Goal: Task Accomplishment & Management: Complete application form

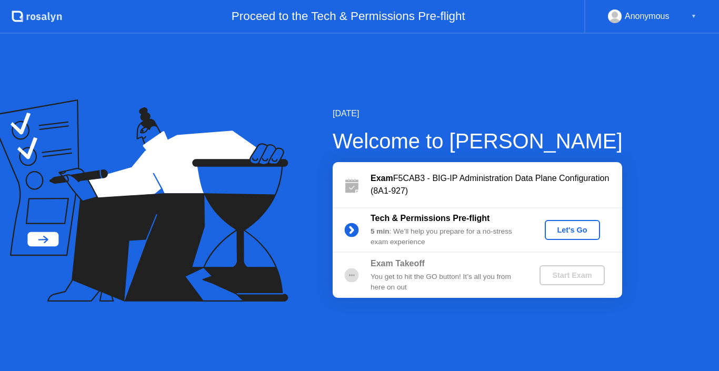
click at [576, 228] on div "Let's Go" at bounding box center [572, 230] width 47 height 8
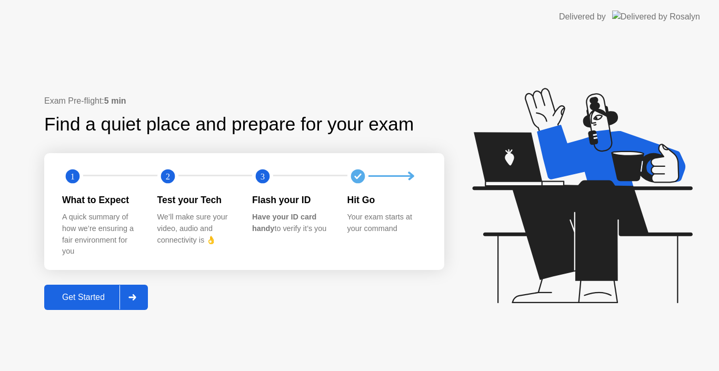
click at [83, 301] on div "Get Started" at bounding box center [83, 297] width 72 height 9
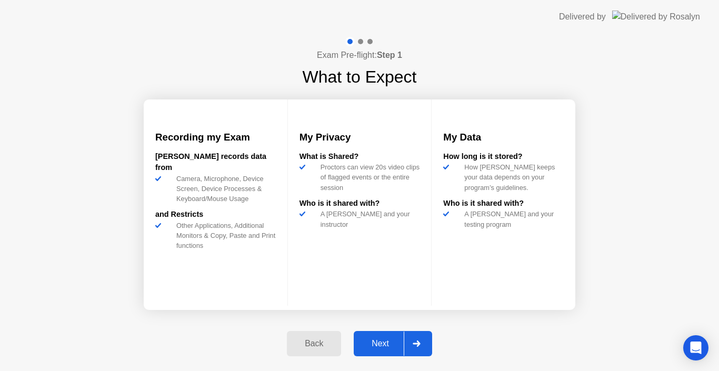
click at [380, 341] on div "Next" at bounding box center [380, 343] width 47 height 9
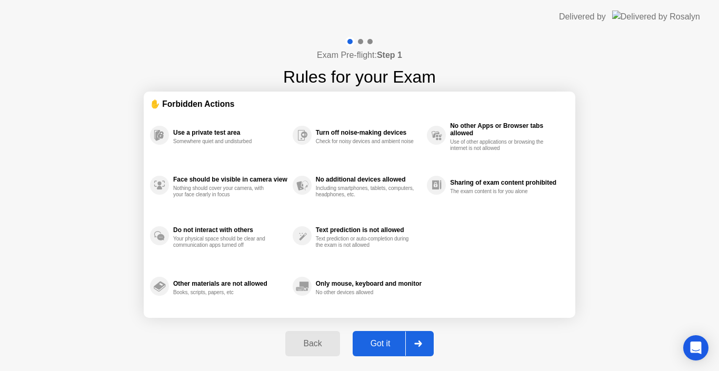
click at [380, 341] on div "Got it" at bounding box center [380, 343] width 49 height 9
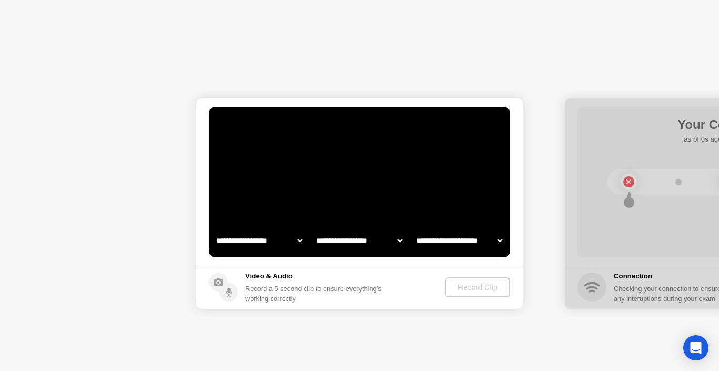
select select "**********"
select select "*******"
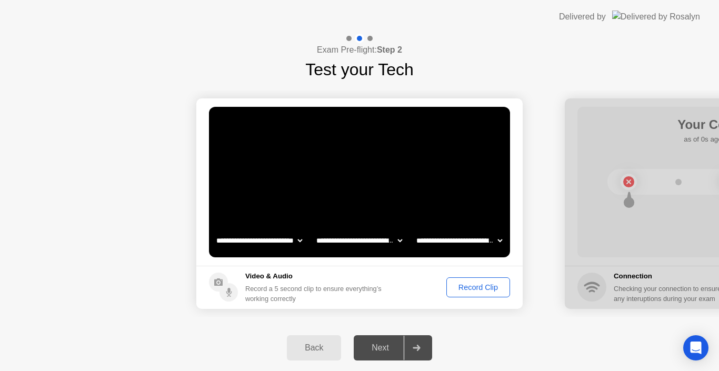
click at [467, 290] on div "Record Clip" at bounding box center [478, 287] width 56 height 8
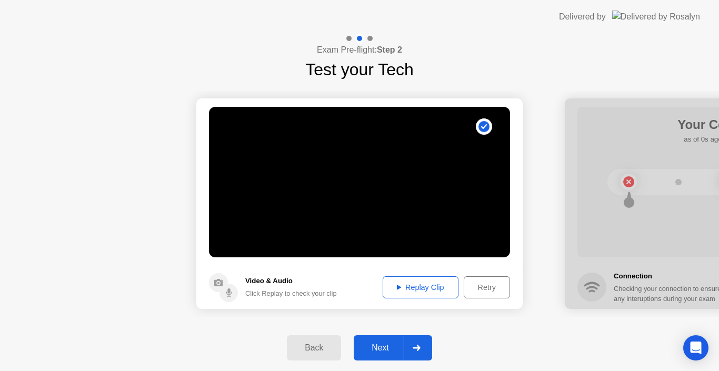
click at [383, 349] on div "Next" at bounding box center [380, 347] width 47 height 9
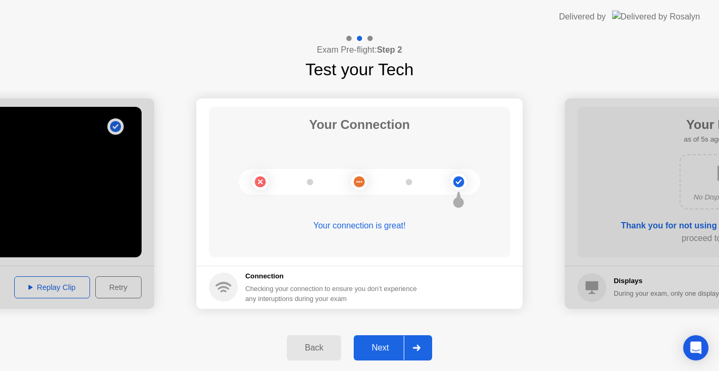
click at [377, 340] on button "Next" at bounding box center [393, 347] width 78 height 25
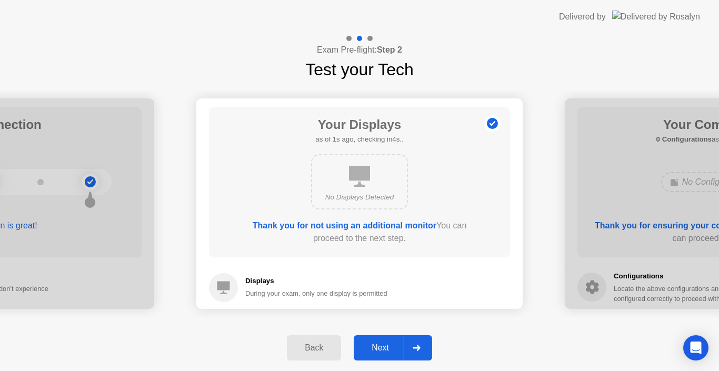
click at [377, 340] on button "Next" at bounding box center [393, 347] width 78 height 25
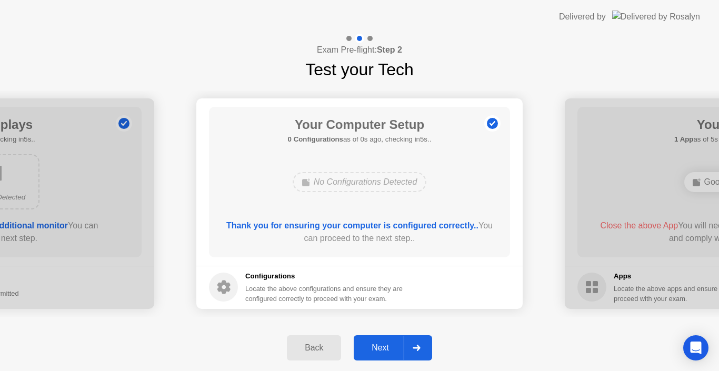
click at [377, 340] on button "Next" at bounding box center [393, 347] width 78 height 25
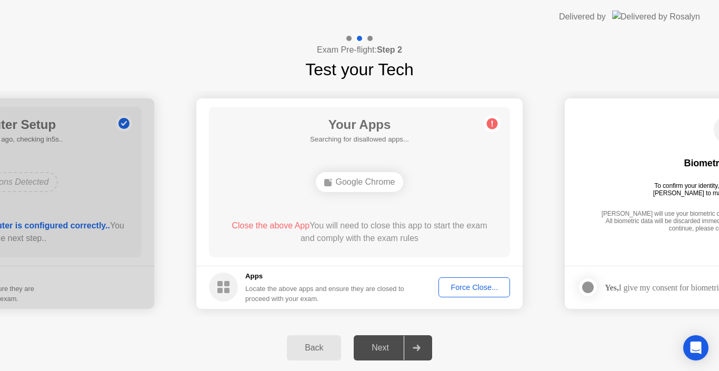
click at [460, 284] on div "Force Close..." at bounding box center [474, 287] width 64 height 8
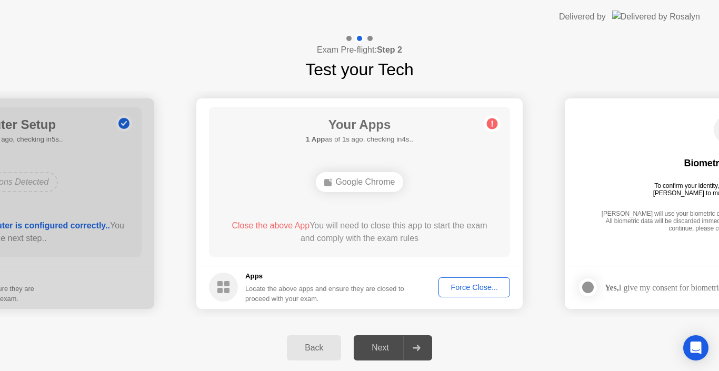
click at [474, 291] on div "Force Close..." at bounding box center [474, 287] width 64 height 8
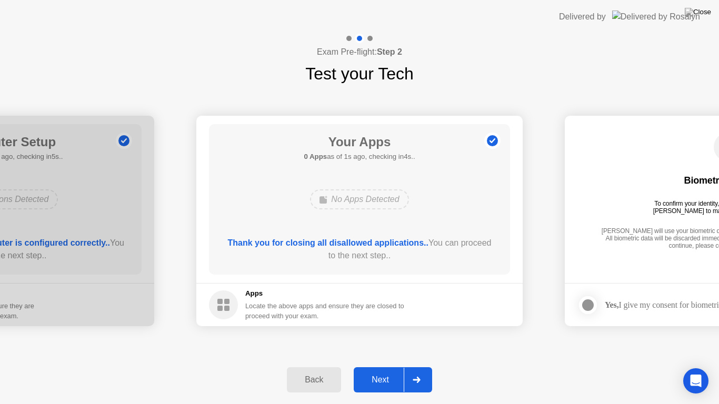
click at [375, 370] on div "Next" at bounding box center [380, 379] width 47 height 9
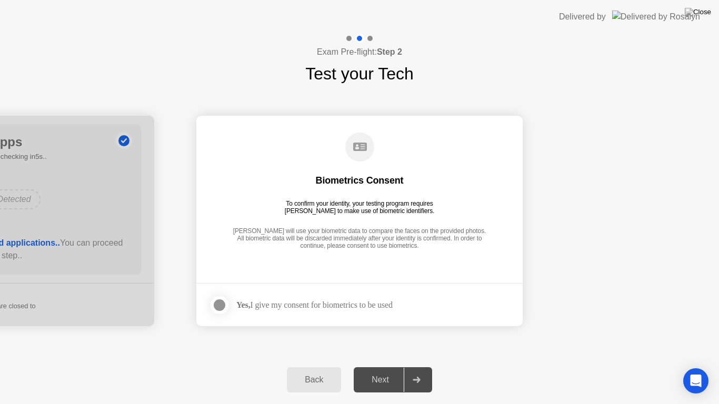
click at [558, 362] on div "Back Next" at bounding box center [359, 380] width 719 height 48
click at [217, 306] on div at bounding box center [219, 305] width 13 height 13
click at [379, 370] on div "Next" at bounding box center [380, 379] width 47 height 9
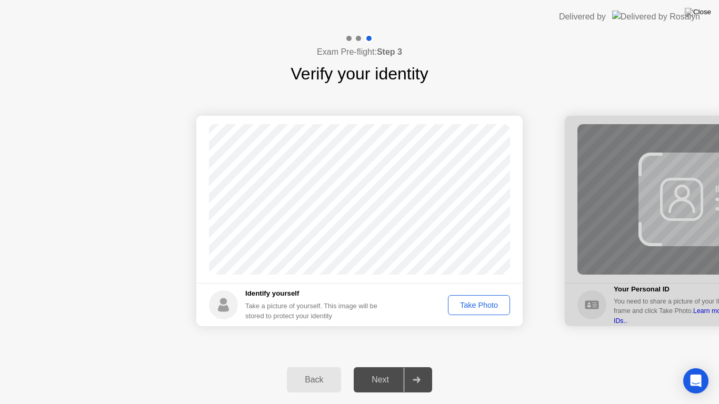
click at [463, 307] on div "Take Photo" at bounding box center [478, 305] width 55 height 8
click at [386, 370] on div "Next" at bounding box center [380, 379] width 47 height 9
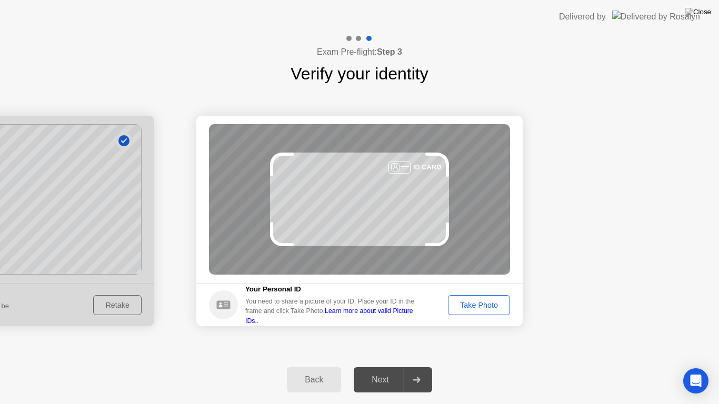
click at [465, 305] on div "Take Photo" at bounding box center [478, 305] width 55 height 8
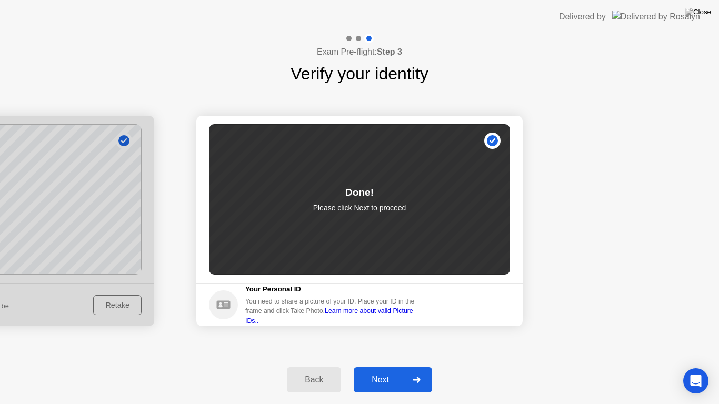
click at [400, 370] on button "Next" at bounding box center [393, 379] width 78 height 25
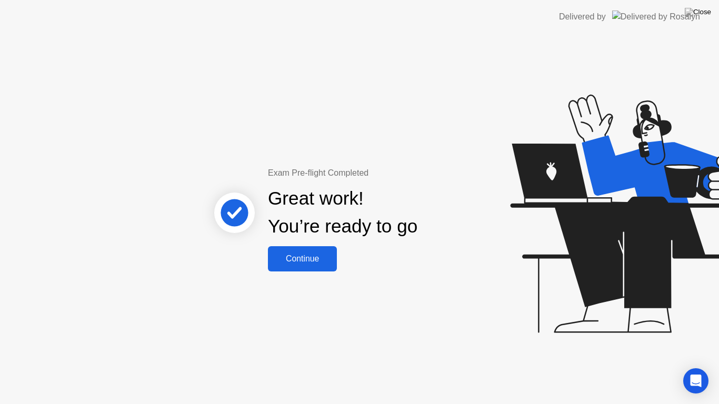
click at [311, 258] on div "Continue" at bounding box center [302, 258] width 63 height 9
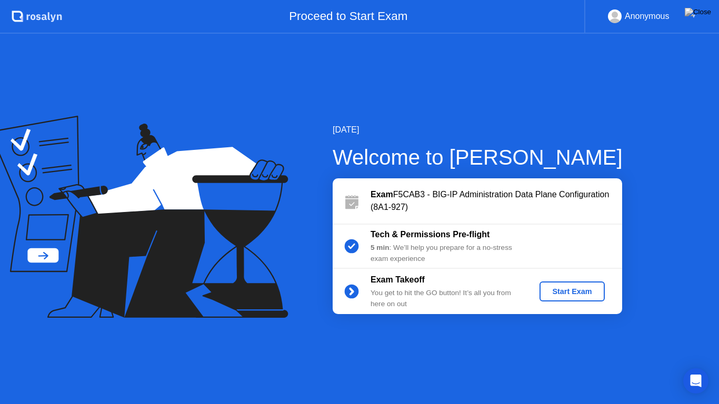
click at [566, 287] on div "Start Exam" at bounding box center [571, 291] width 56 height 8
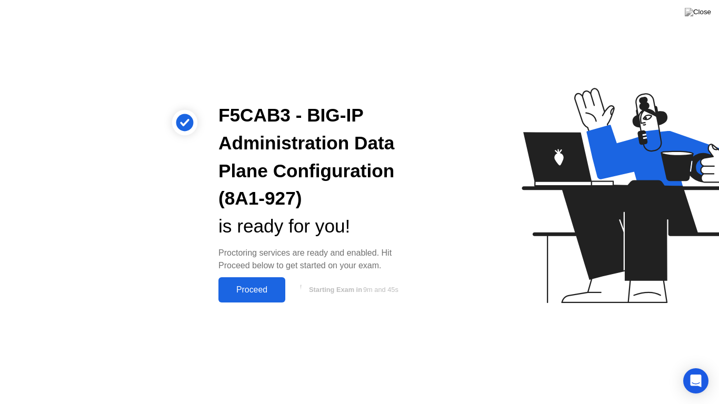
click at [265, 294] on div "Proceed" at bounding box center [251, 289] width 61 height 9
